Goal: Task Accomplishment & Management: Complete application form

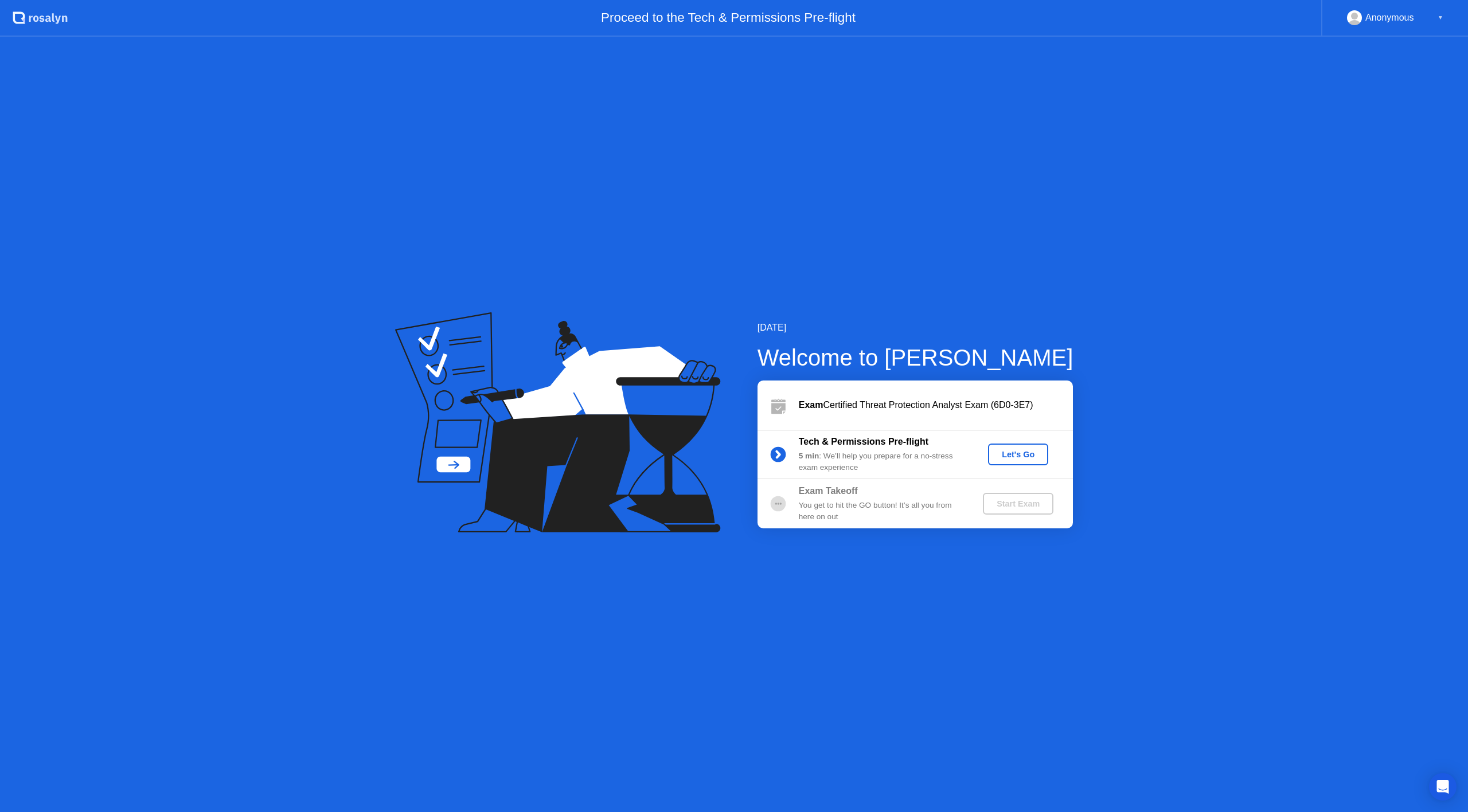
click at [1011, 451] on div "Let's Go" at bounding box center [1018, 455] width 51 height 9
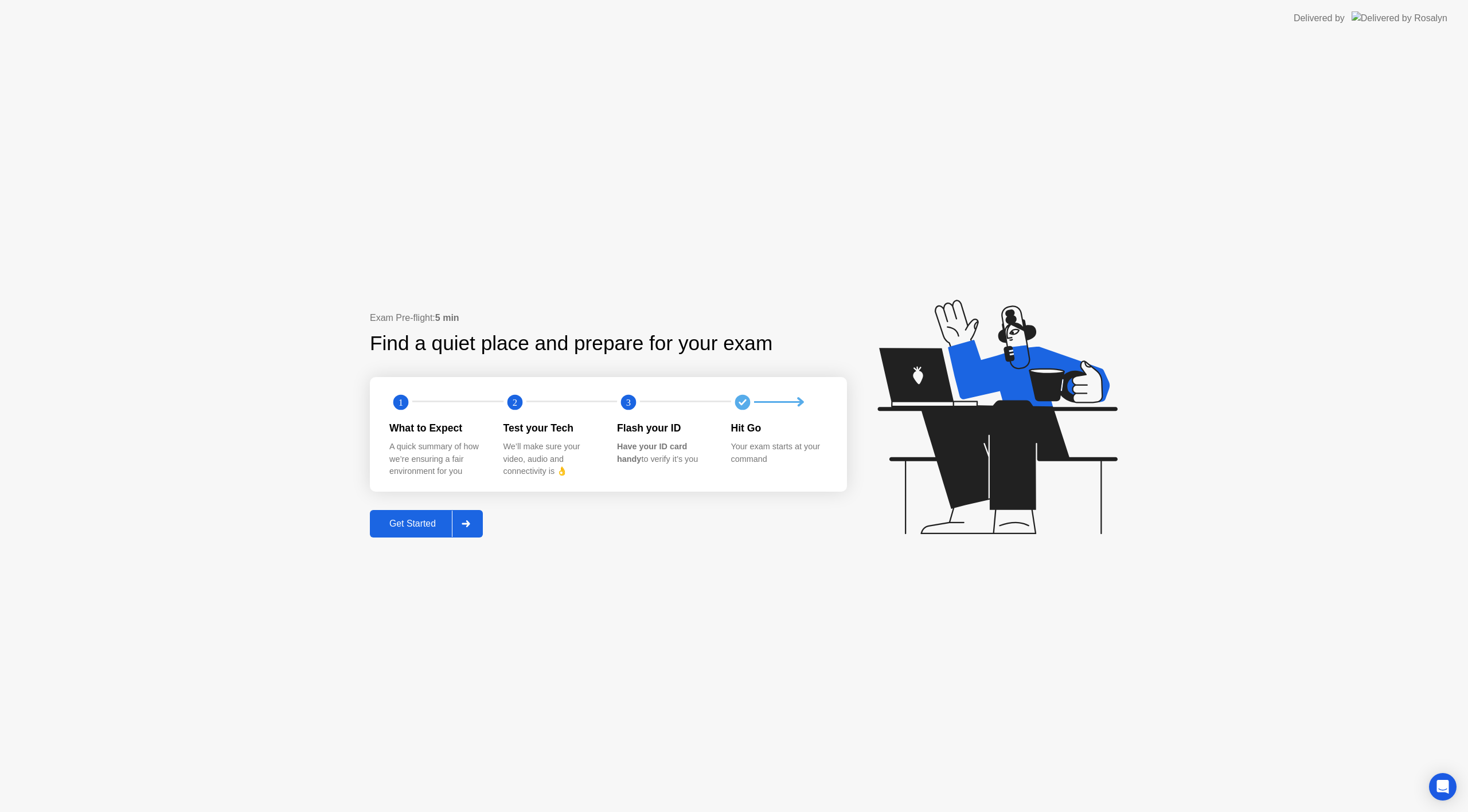
click at [411, 520] on div "Get Started" at bounding box center [412, 523] width 79 height 10
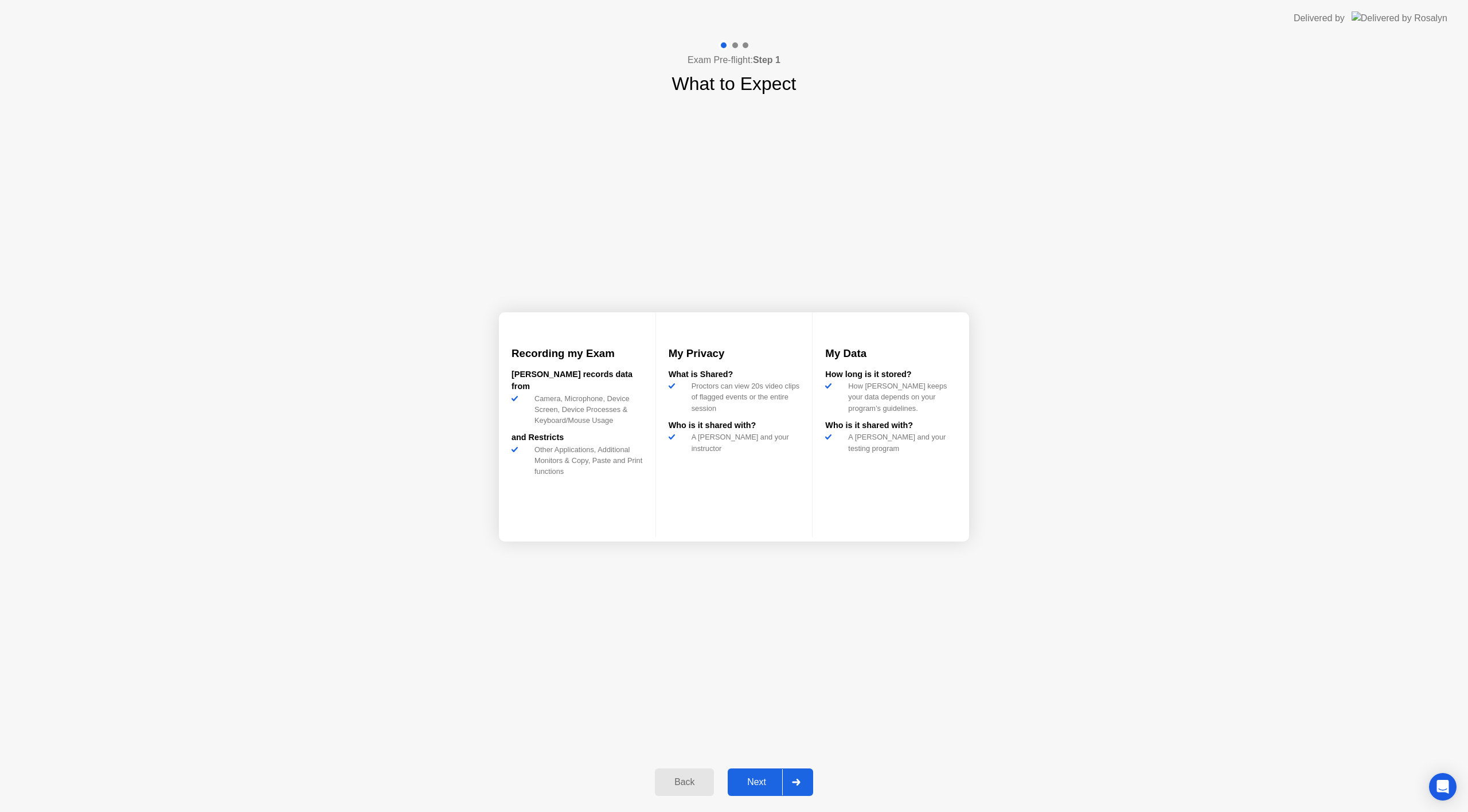
click at [756, 781] on div "Next" at bounding box center [756, 782] width 51 height 10
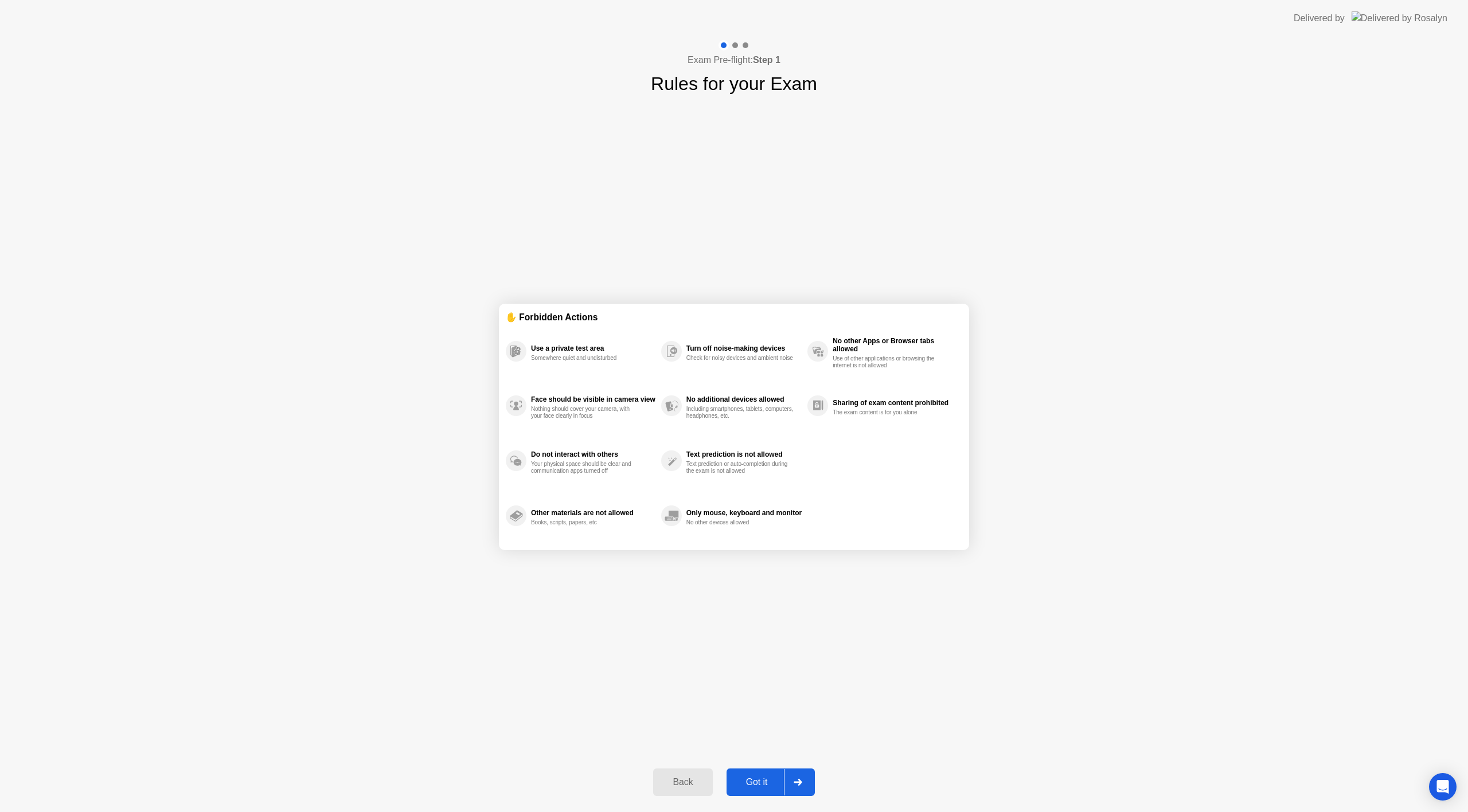
click at [757, 781] on div "Got it" at bounding box center [756, 782] width 54 height 10
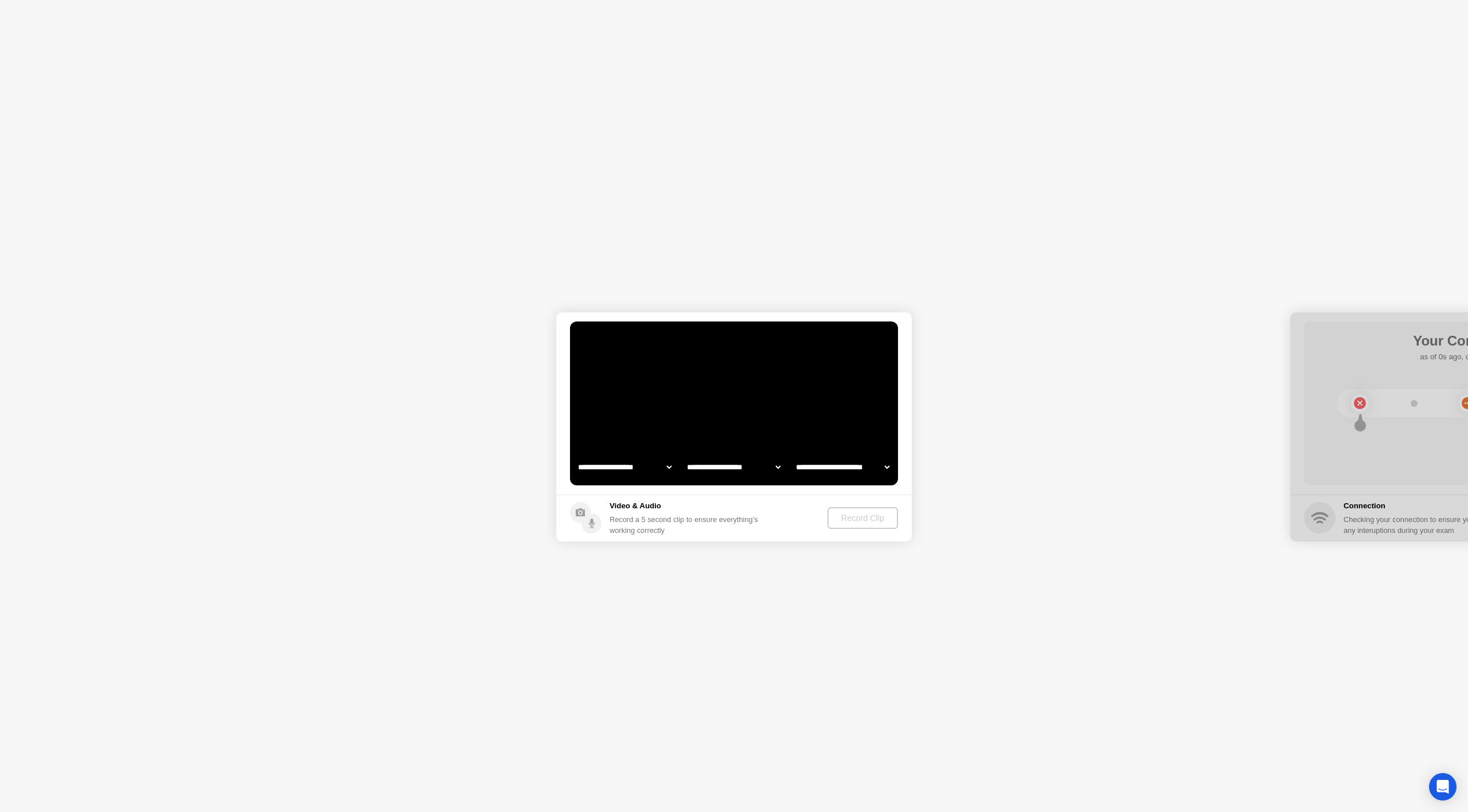
select select "**********"
select select "*******"
click at [861, 519] on div "Record Clip" at bounding box center [863, 519] width 62 height 9
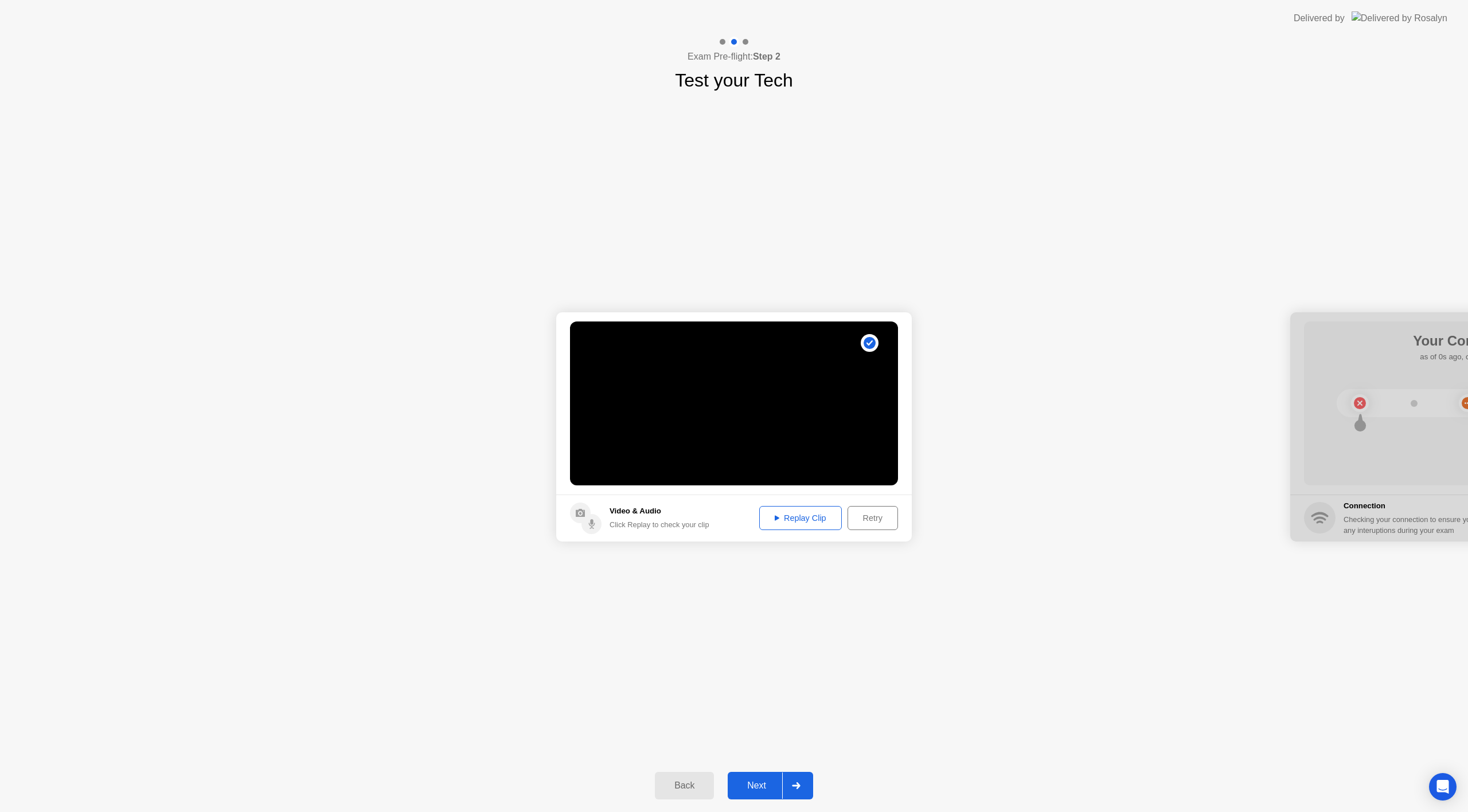
click at [753, 785] on div "Next" at bounding box center [756, 785] width 51 height 10
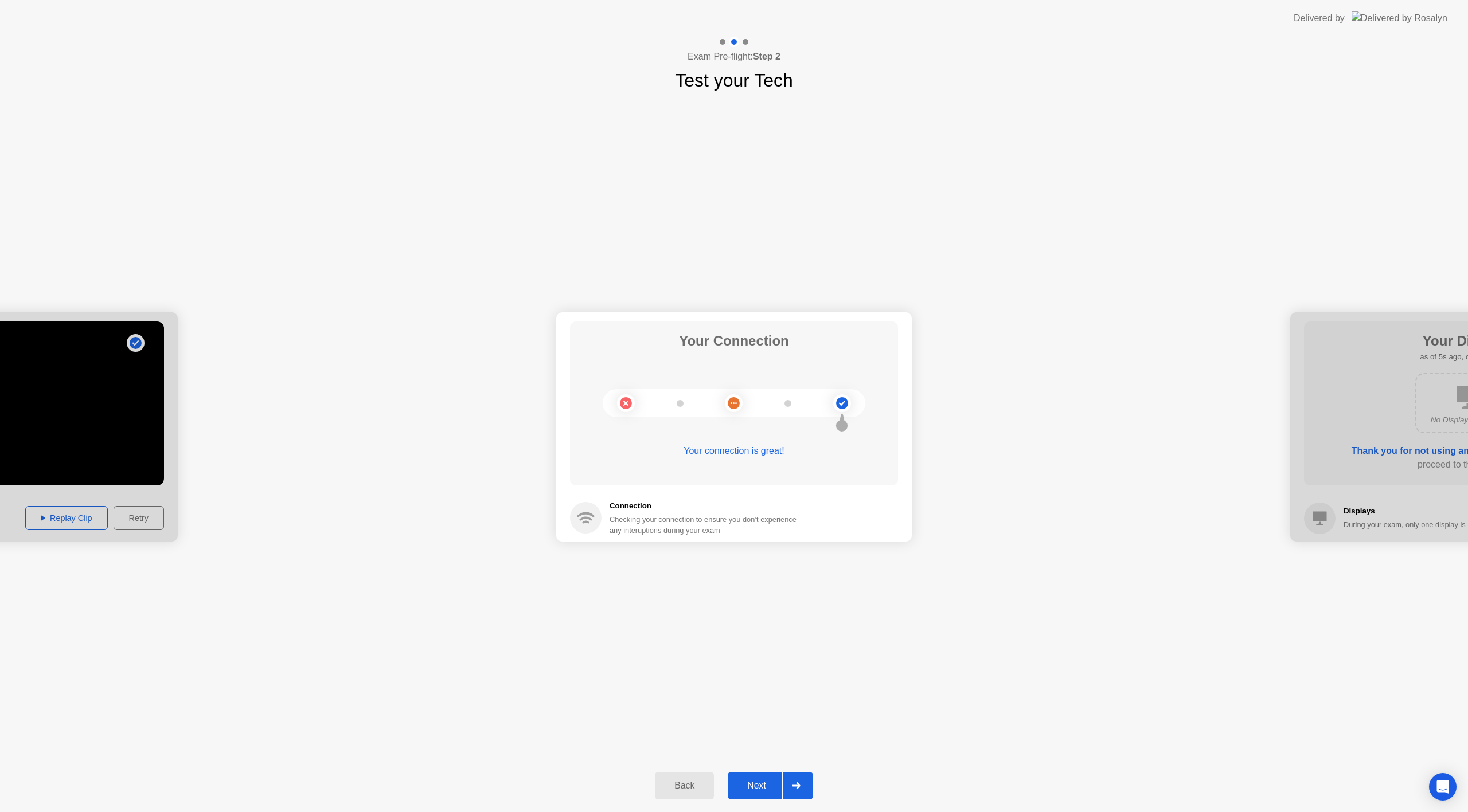
click at [757, 785] on div "Next" at bounding box center [756, 785] width 51 height 10
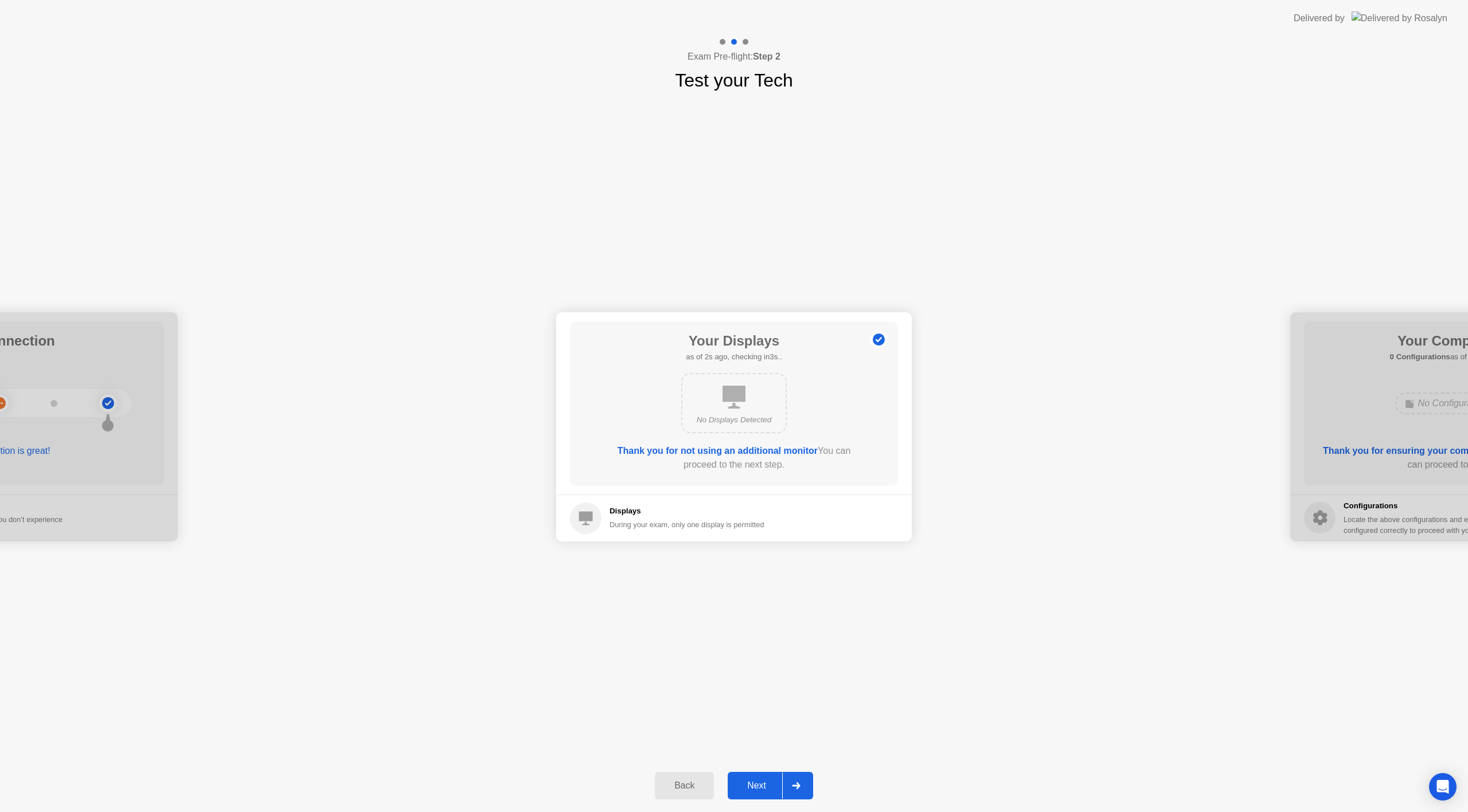
click at [757, 785] on div "Next" at bounding box center [756, 785] width 51 height 10
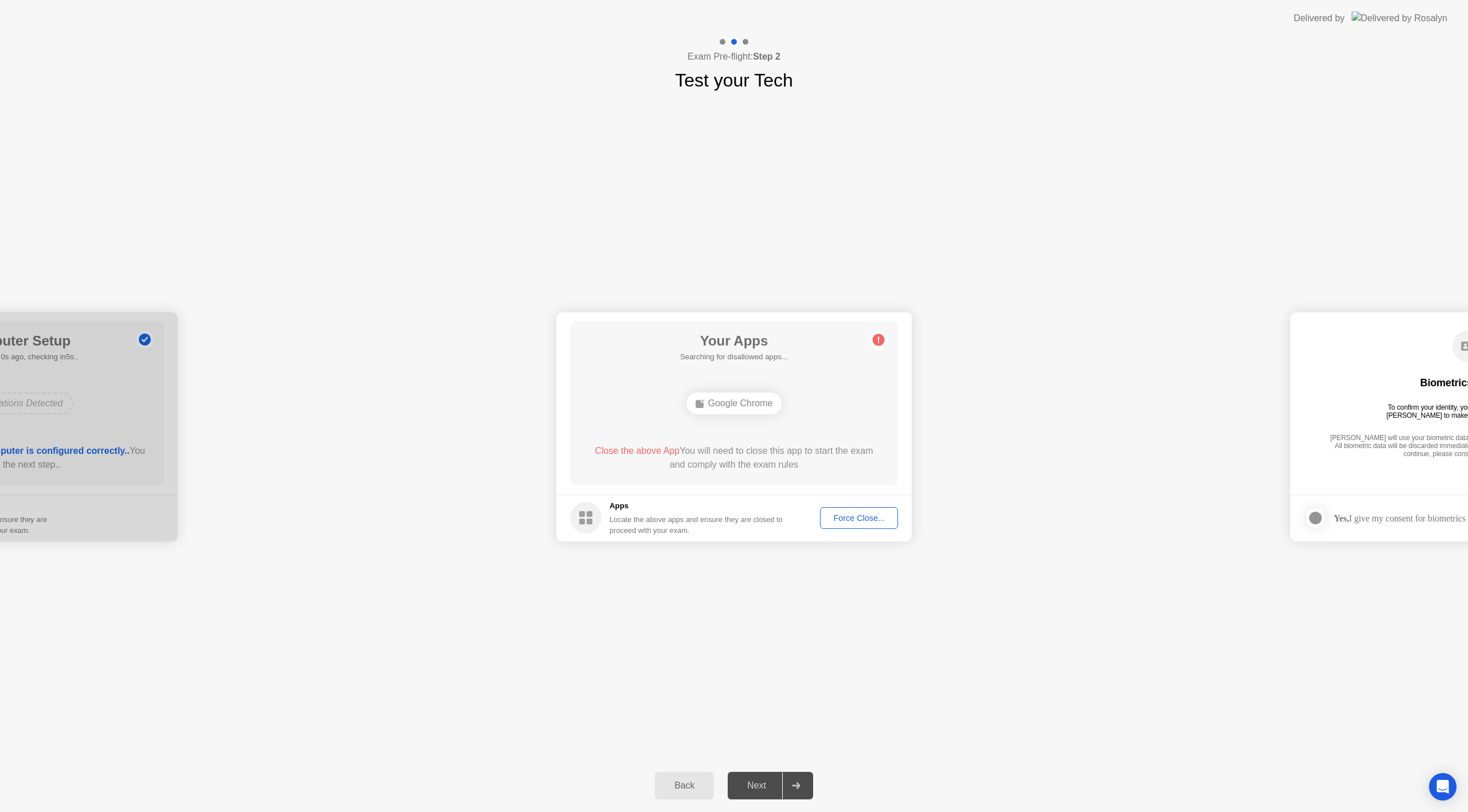
click at [853, 519] on div "Force Close..." at bounding box center [859, 519] width 70 height 9
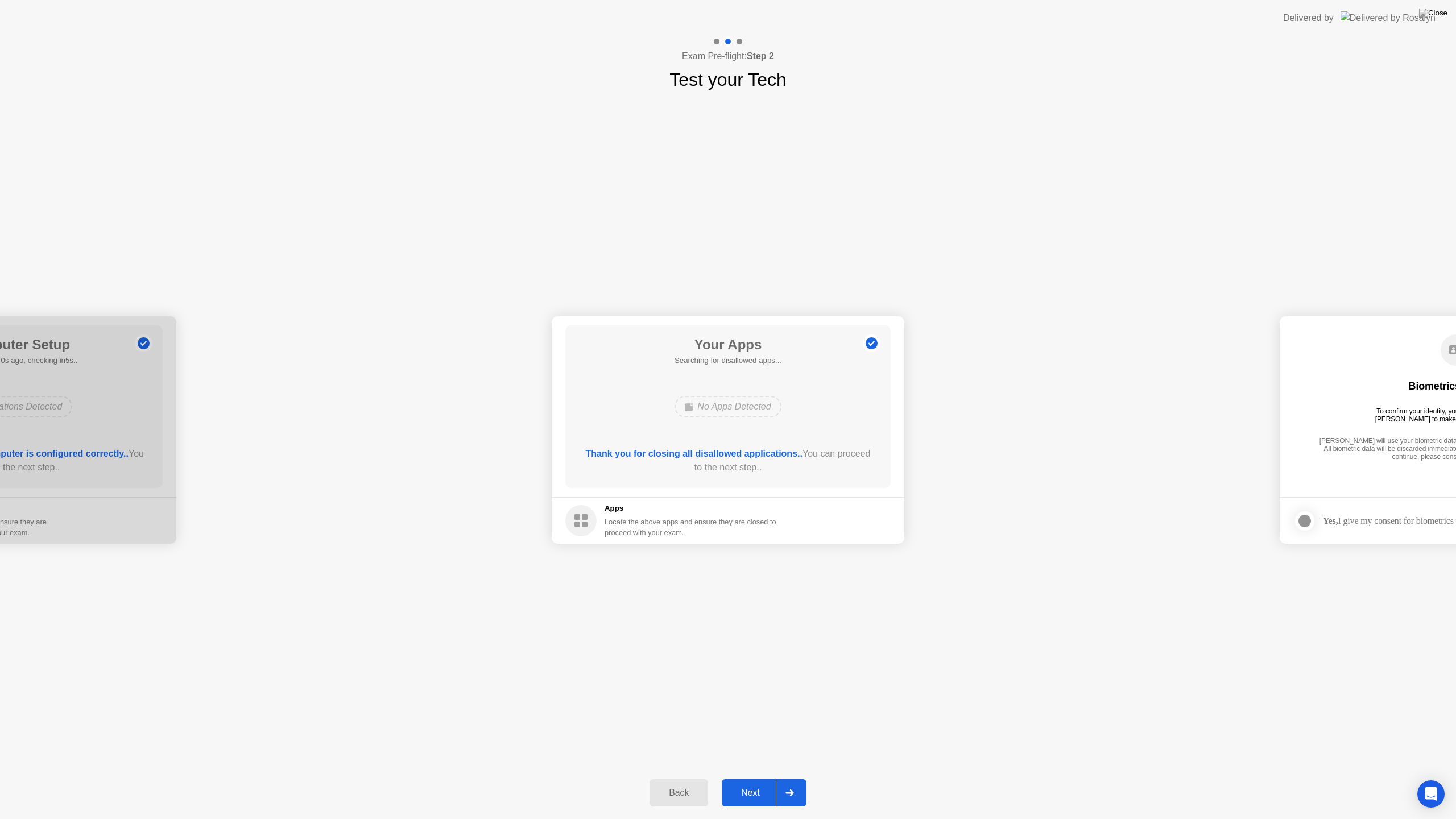
click at [746, 791] on div "Next" at bounding box center [750, 793] width 51 height 10
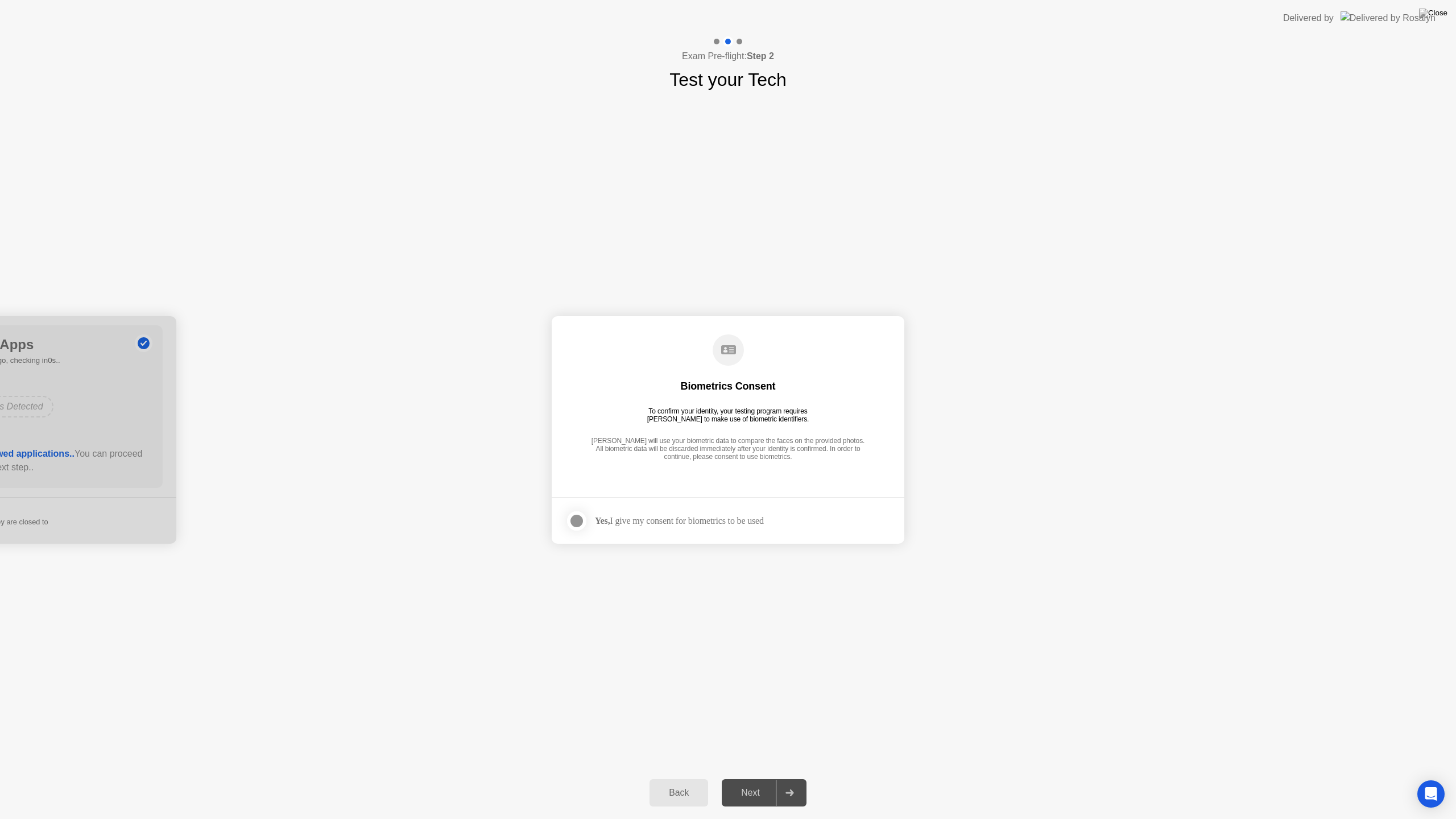
click at [747, 790] on div "Next" at bounding box center [750, 793] width 51 height 10
click at [577, 517] on div at bounding box center [577, 520] width 13 height 13
click at [744, 791] on div "Next" at bounding box center [750, 793] width 51 height 10
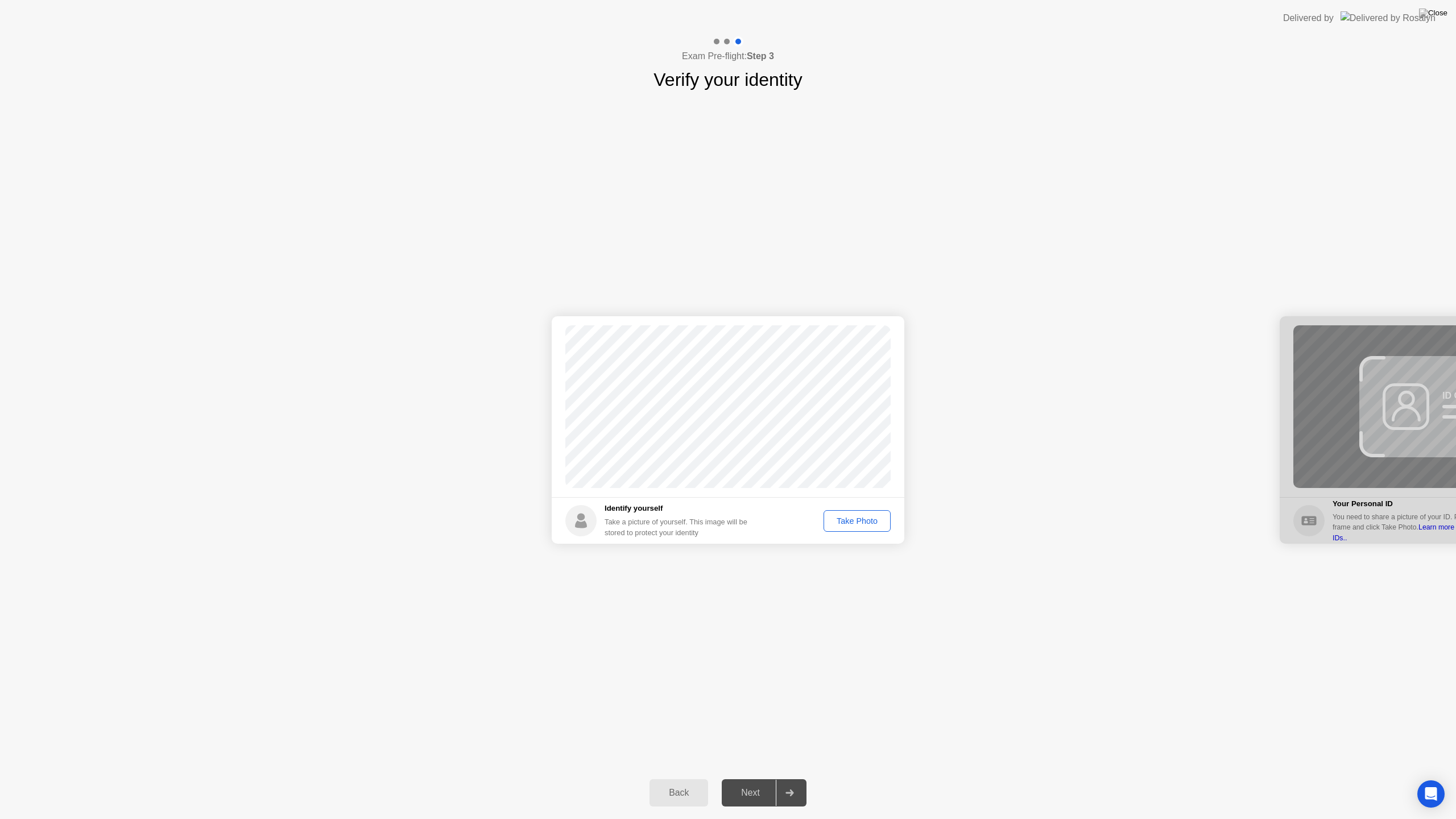
click at [852, 519] on div "Take Photo" at bounding box center [857, 521] width 59 height 9
click at [746, 790] on div "Next" at bounding box center [750, 793] width 51 height 10
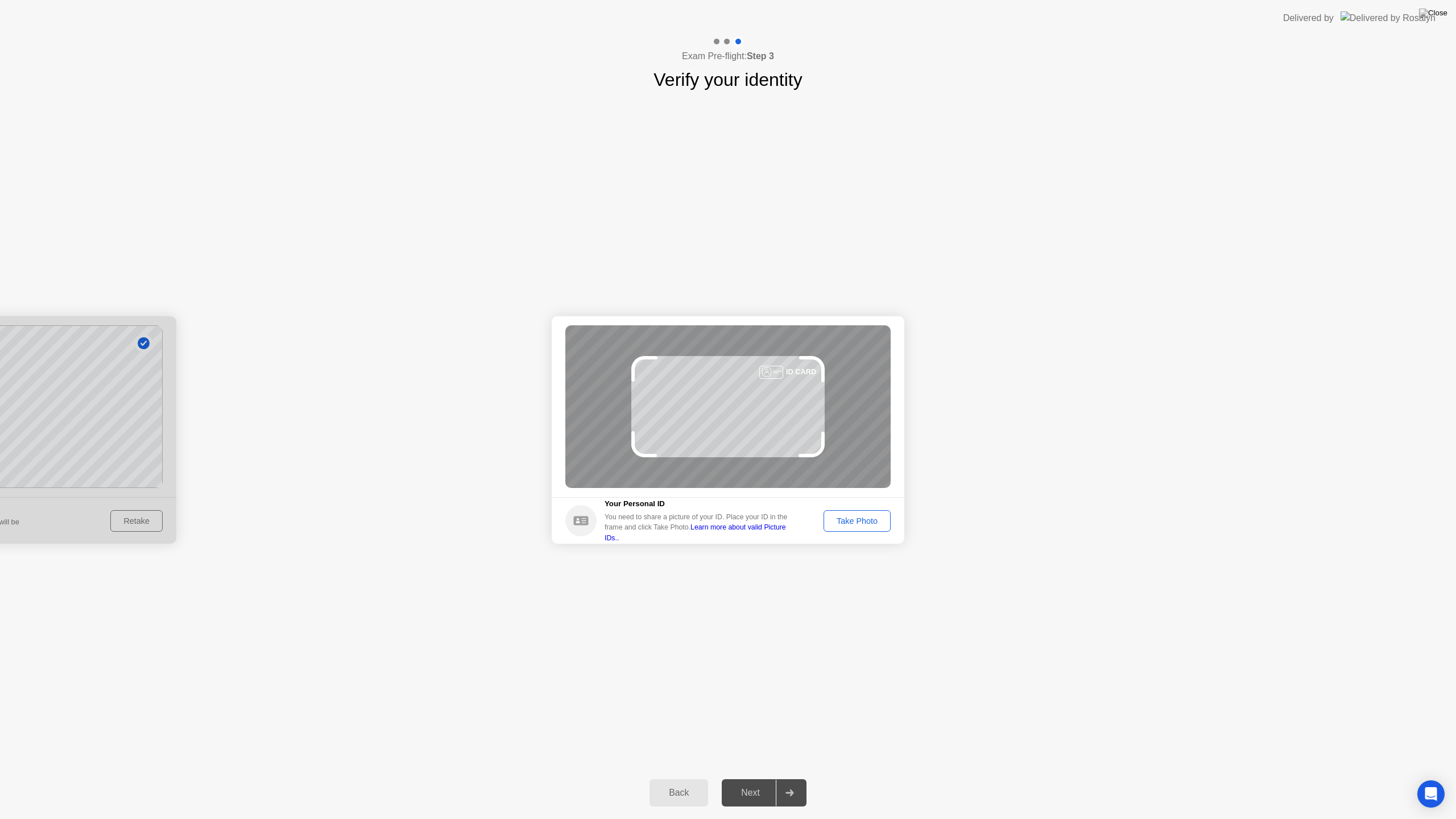
click at [854, 516] on div "Take Photo" at bounding box center [857, 521] width 59 height 9
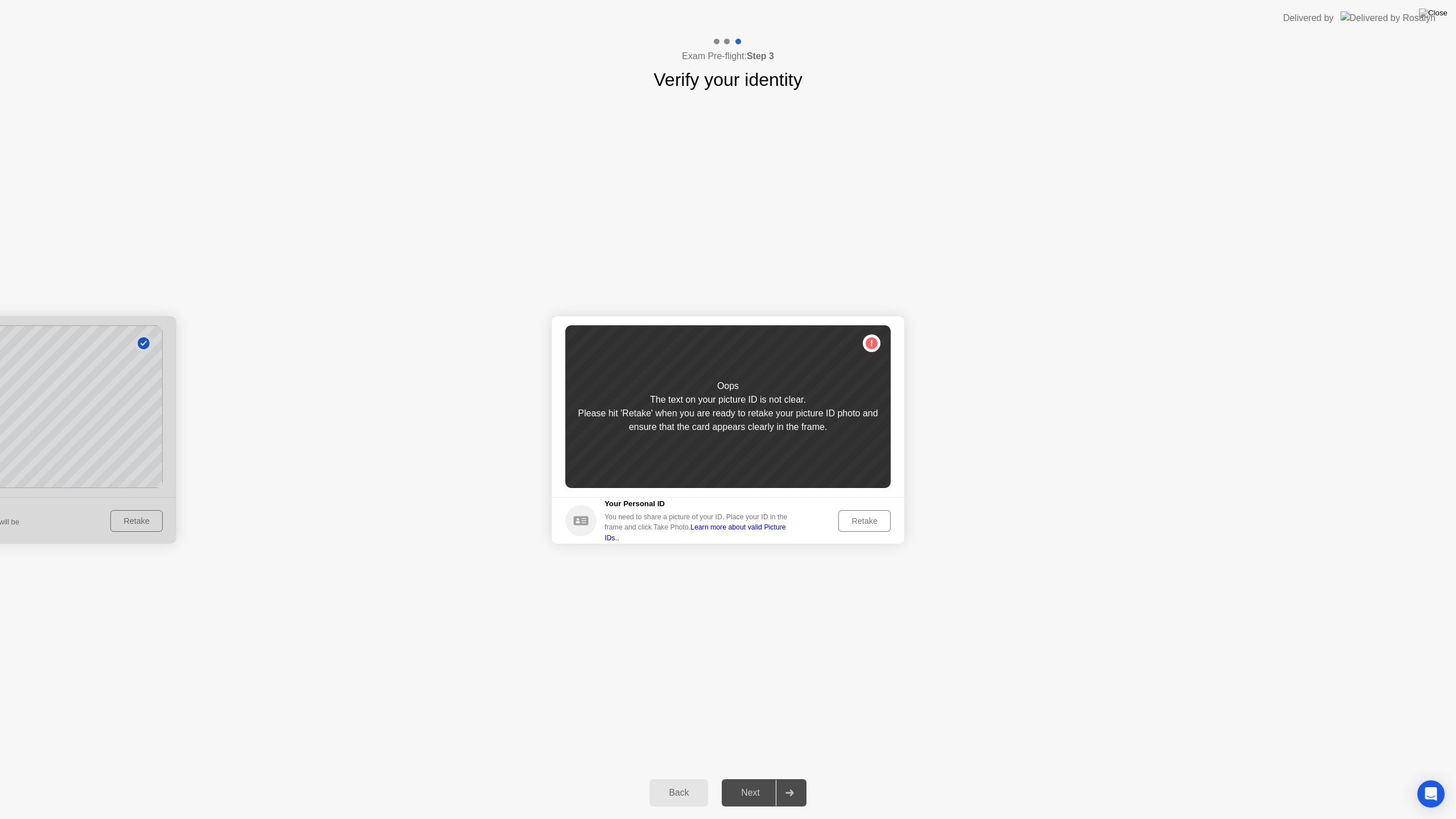
click at [865, 524] on div "Retake" at bounding box center [864, 521] width 44 height 9
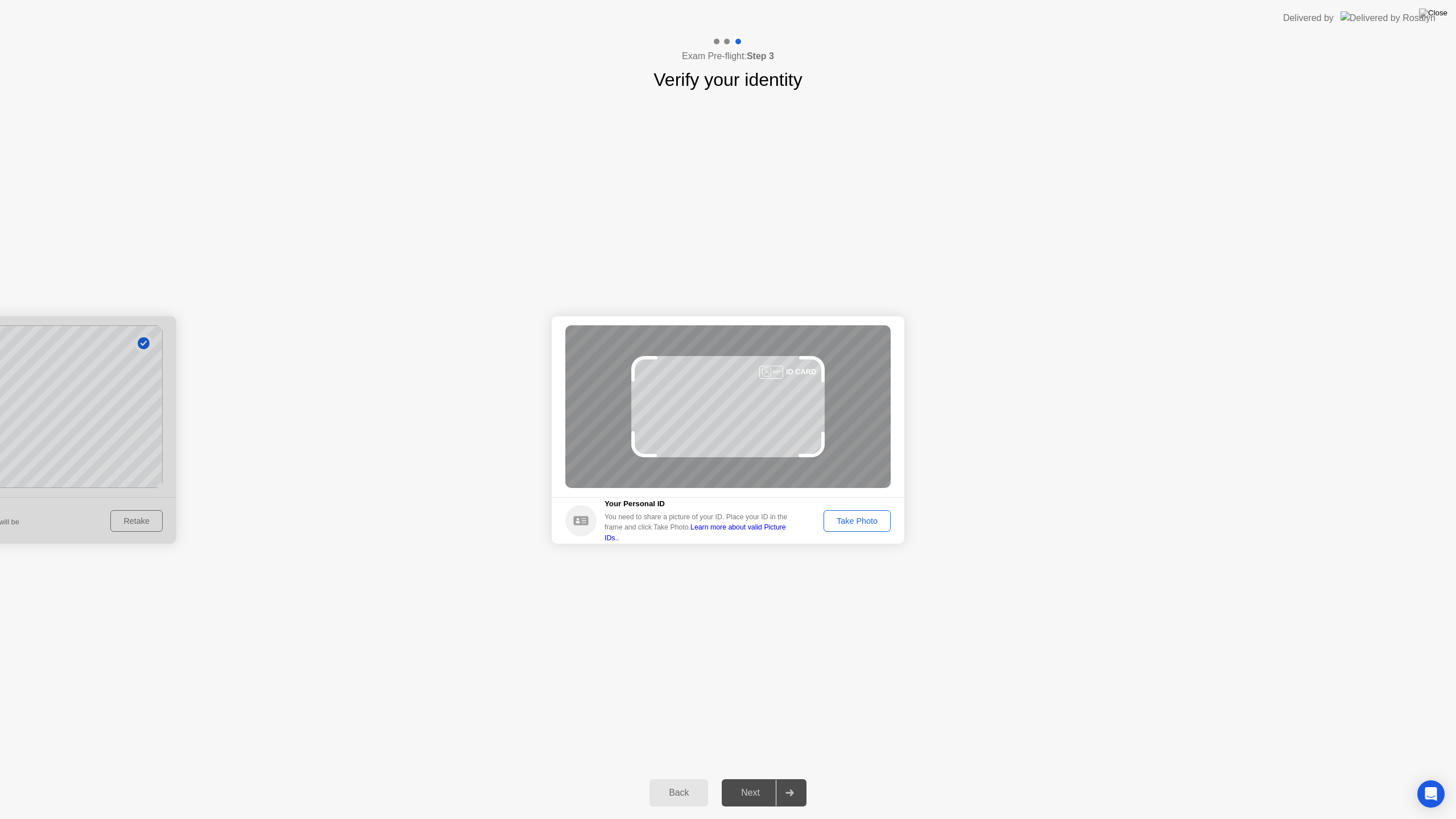
click at [878, 519] on div "Take Photo" at bounding box center [857, 521] width 59 height 9
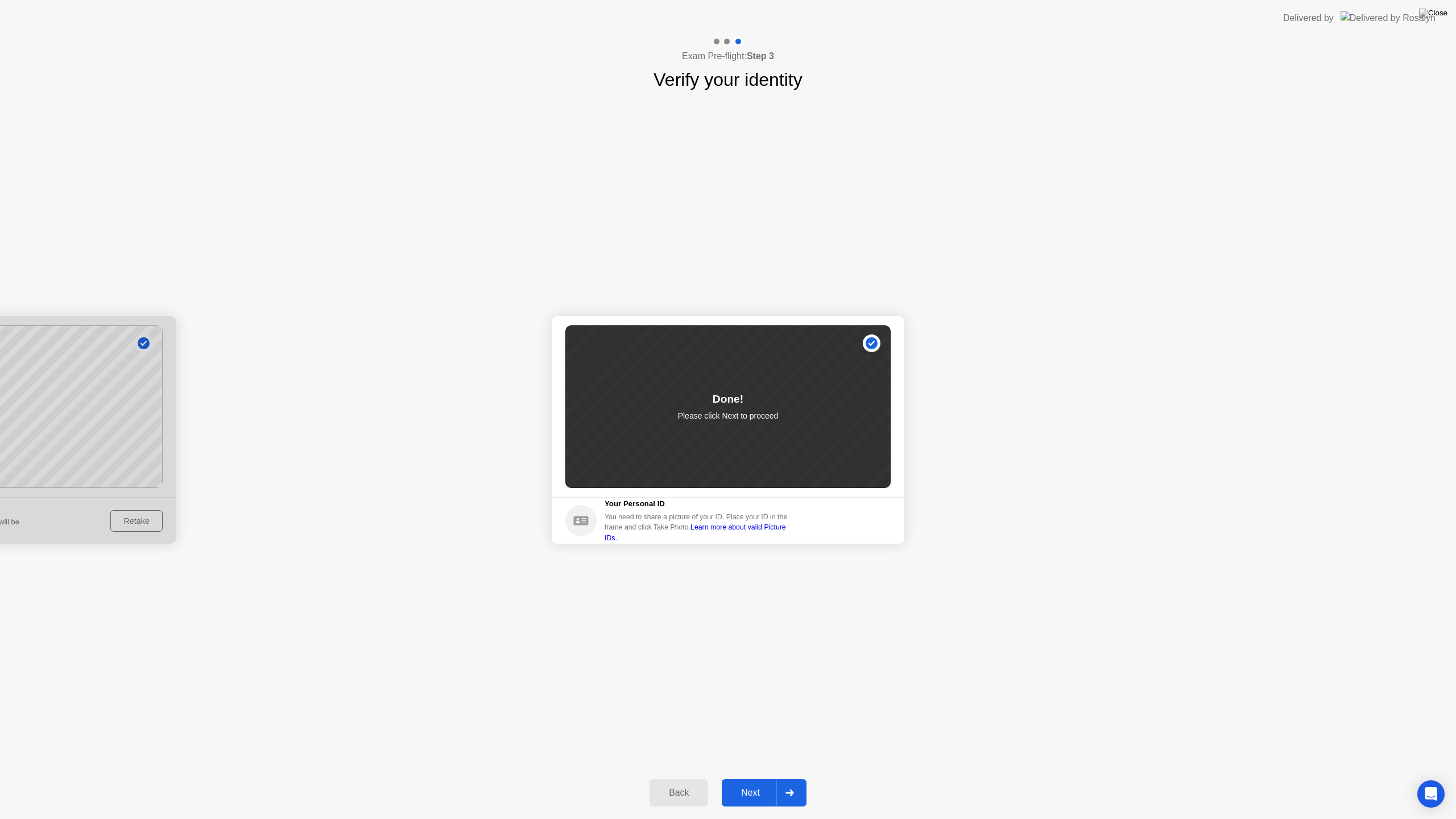
click at [750, 792] on div "Next" at bounding box center [750, 793] width 51 height 10
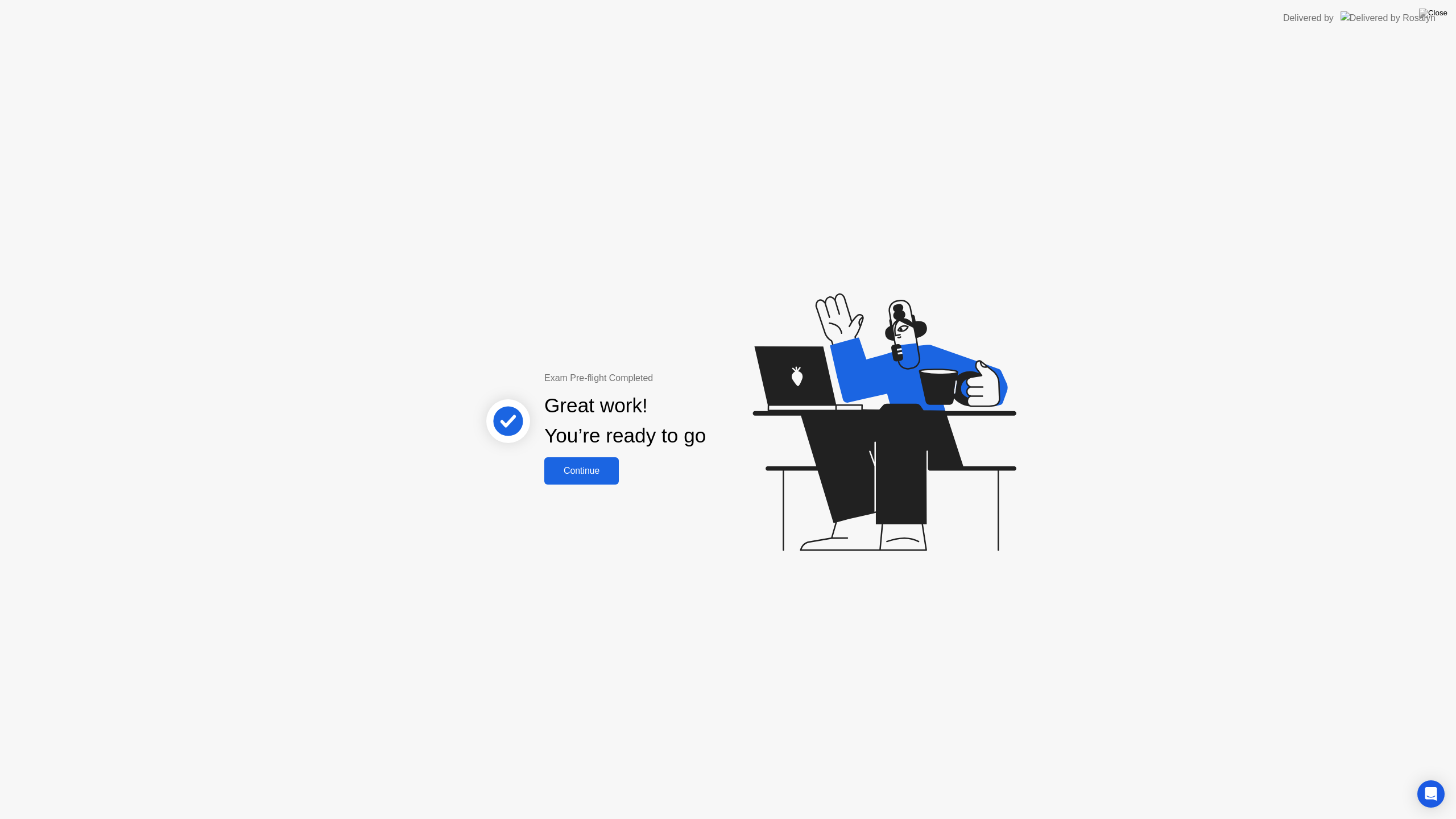
click at [575, 467] on div "Continue" at bounding box center [581, 470] width 68 height 10
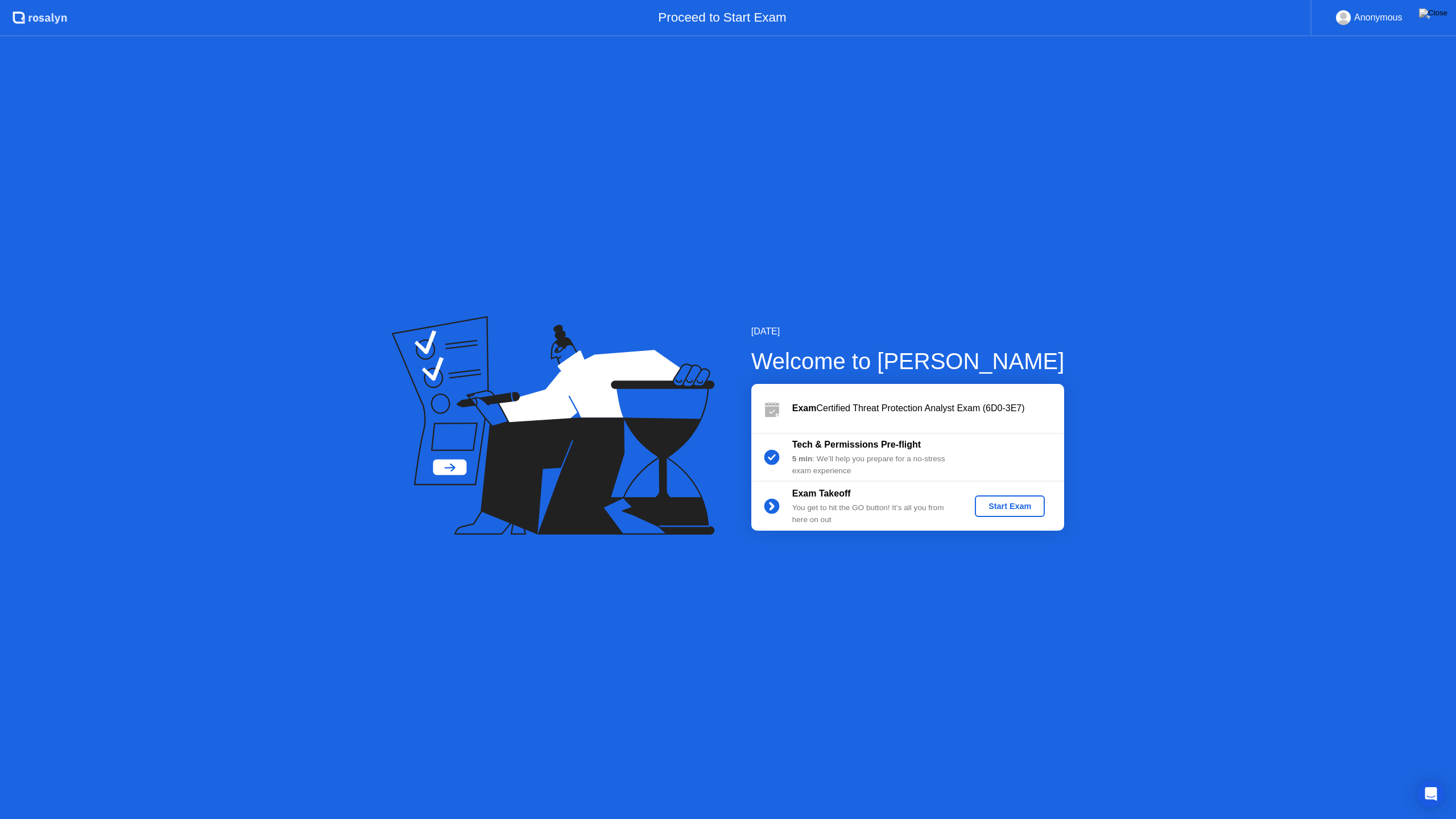
click at [1013, 506] on div "Start Exam" at bounding box center [1009, 506] width 61 height 9
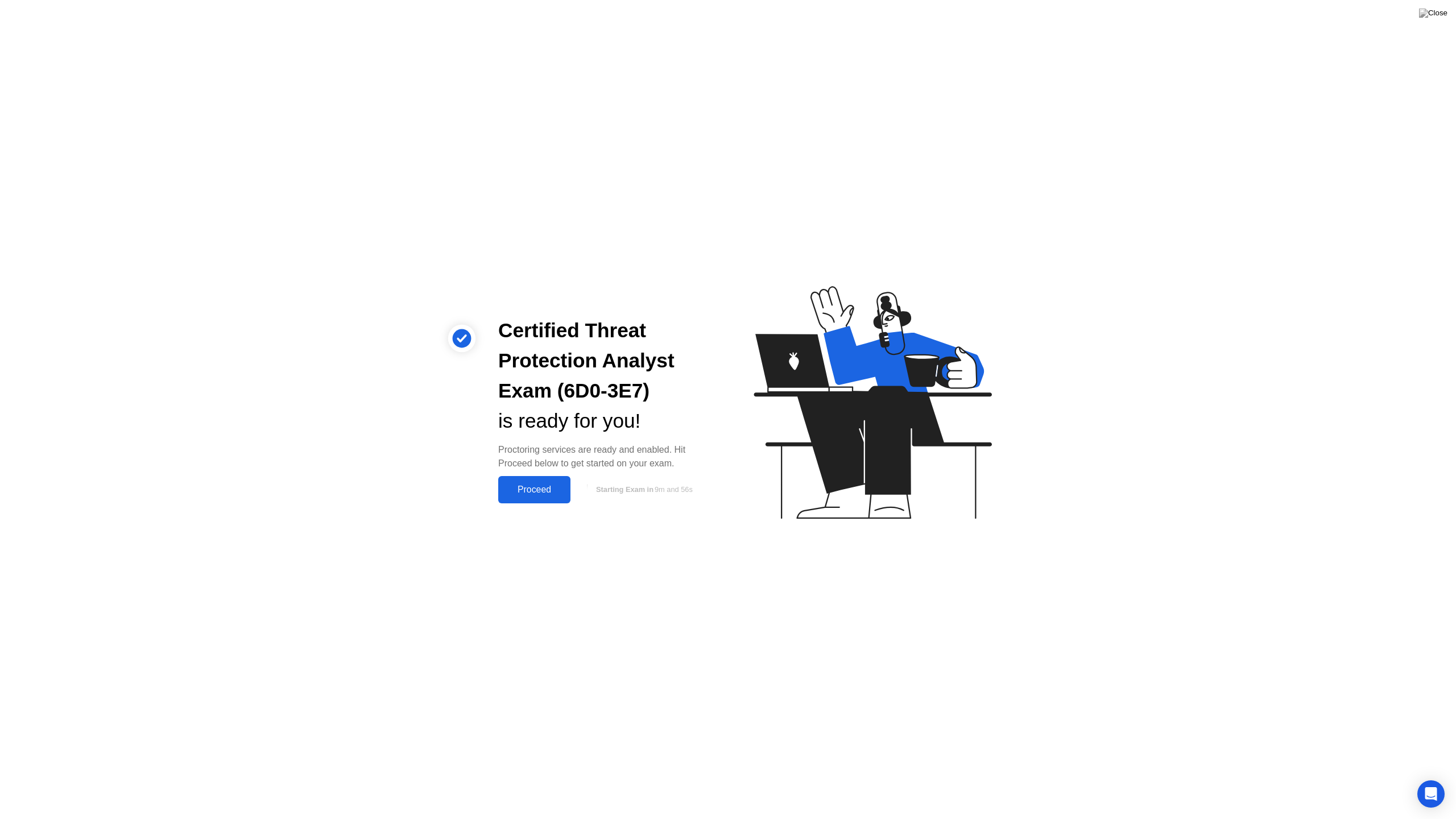
click at [532, 486] on div "Proceed" at bounding box center [533, 489] width 65 height 10
